Goal: Download file/media

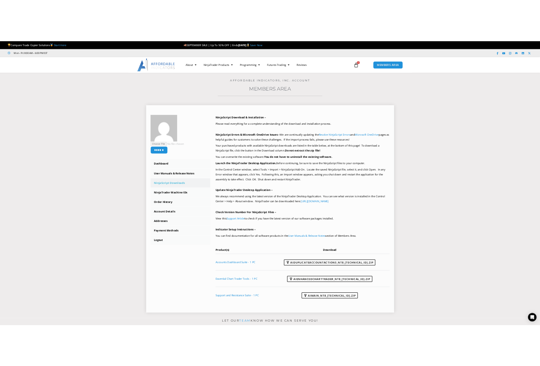
scroll to position [35, 0]
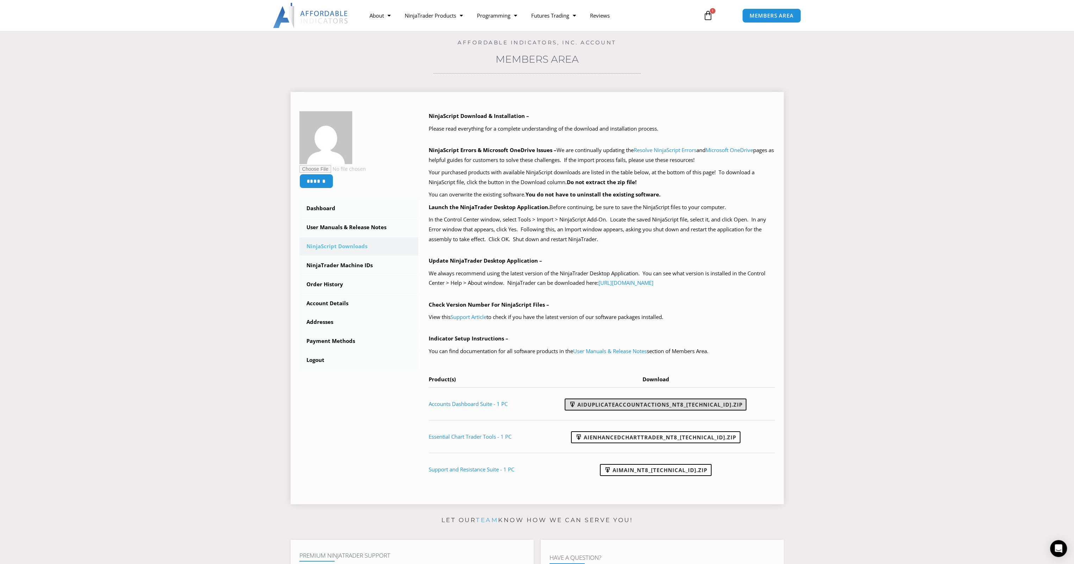
click at [697, 406] on link "AIDuplicateAccountActions_NT8_[TECHNICAL_ID].zip" at bounding box center [655, 405] width 182 height 12
click at [659, 439] on link "AIEnhancedChartTrader_NT8_[TECHNICAL_ID].zip" at bounding box center [655, 437] width 169 height 12
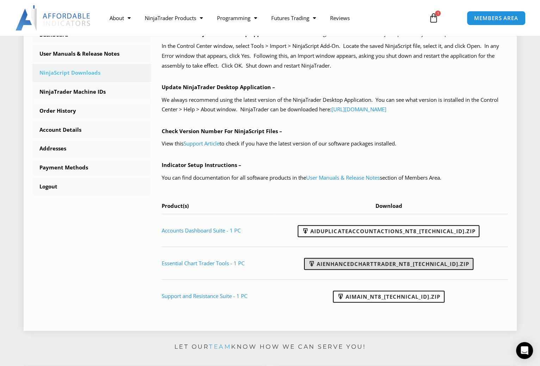
scroll to position [247, 0]
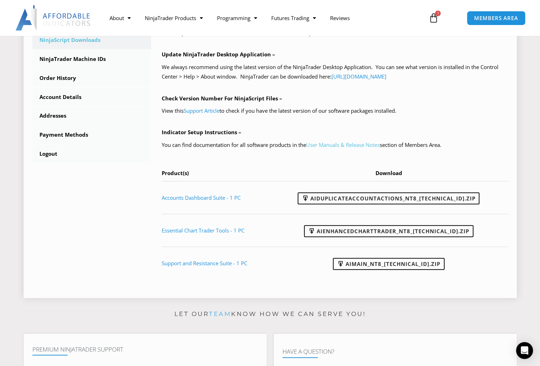
click at [361, 145] on link "User Manuals & Release Notes" at bounding box center [343, 144] width 74 height 7
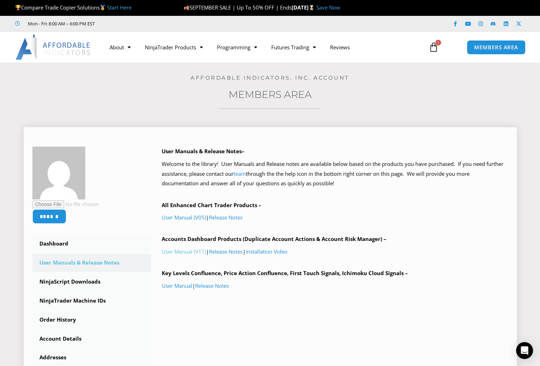
click at [199, 251] on link "User Manual (V11)" at bounding box center [184, 251] width 44 height 7
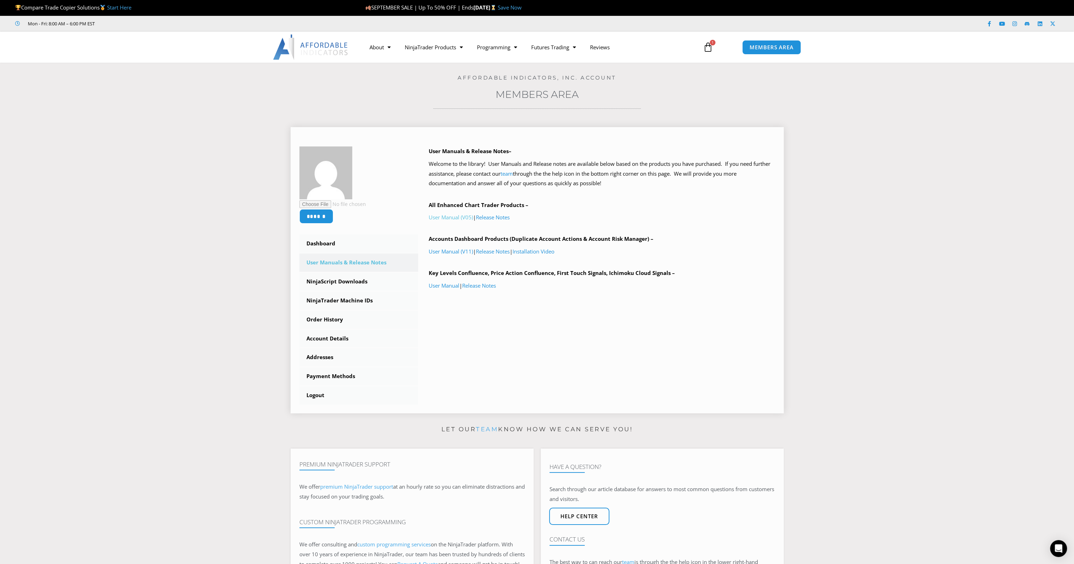
click at [453, 218] on link "User Manual (V05)" at bounding box center [451, 217] width 44 height 7
click at [457, 251] on link "User Manual (V11)" at bounding box center [451, 251] width 44 height 7
